Goal: Navigation & Orientation: Find specific page/section

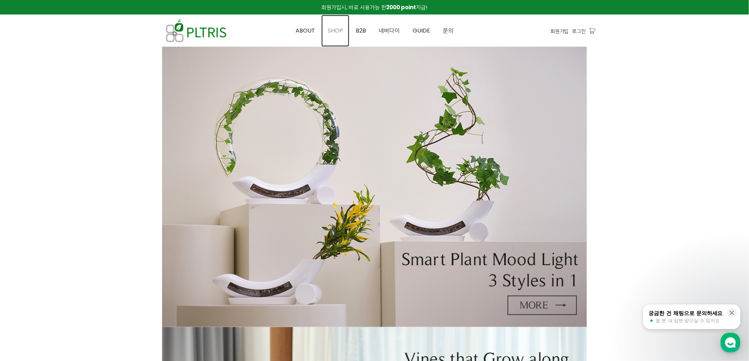
click at [332, 26] on link "SHOP" at bounding box center [335, 31] width 28 height 32
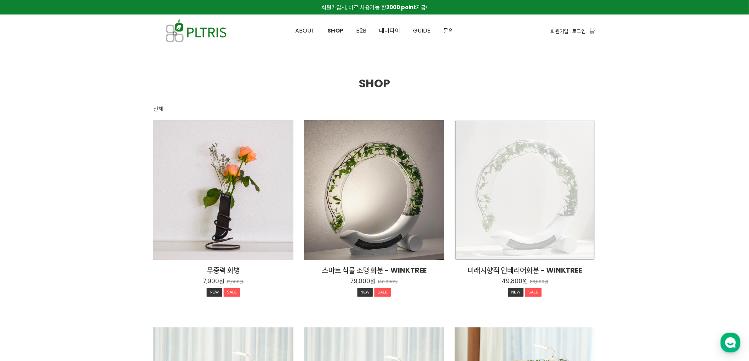
click at [521, 168] on div "미래지향적 인테리어화분 - WINKTREE 49,800원 83,000원 NEW SALE" at bounding box center [525, 190] width 140 height 140
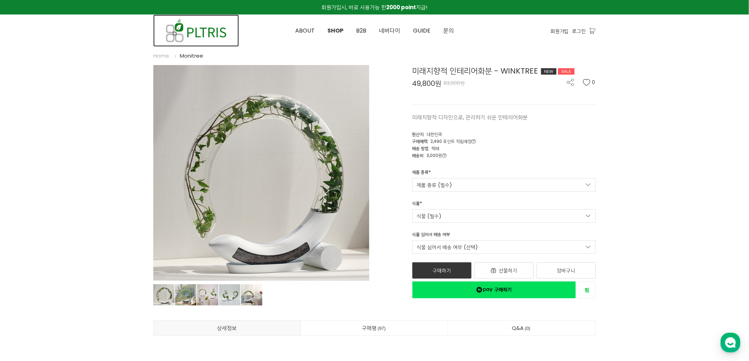
click at [196, 30] on img at bounding box center [196, 31] width 86 height 32
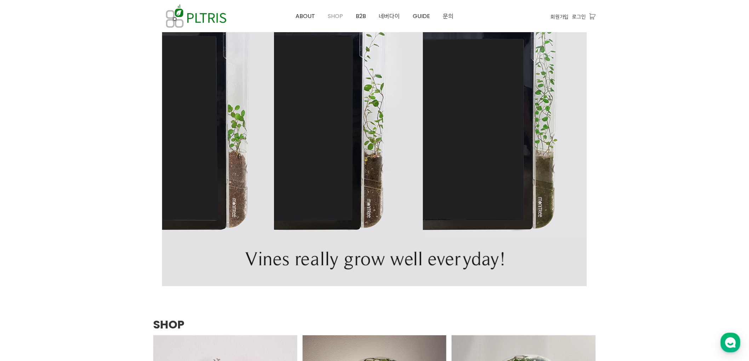
scroll to position [590, 0]
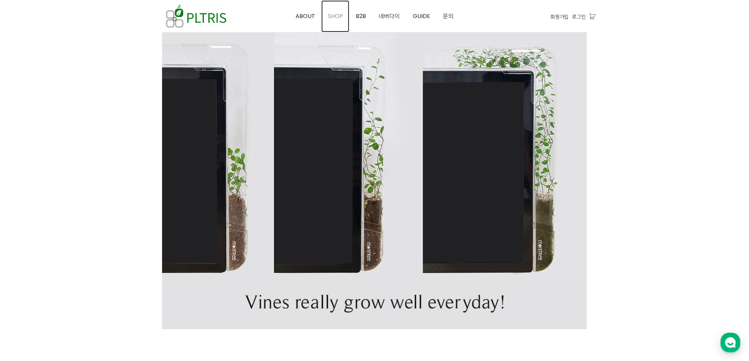
click at [331, 15] on span "SHOP" at bounding box center [335, 16] width 15 height 8
